Goal: Information Seeking & Learning: Understand process/instructions

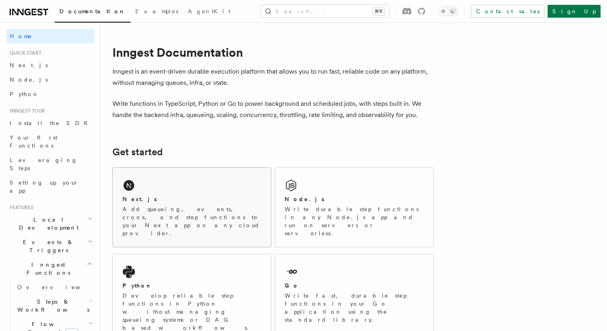
click at [184, 180] on div "Next.js Add queueing, events, crons, and step functions to your Next app on any…" at bounding box center [192, 206] width 158 height 79
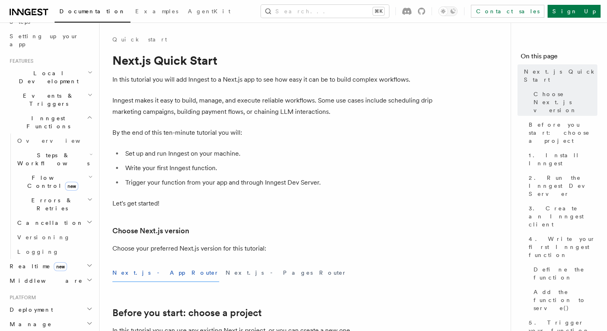
scroll to position [152, 0]
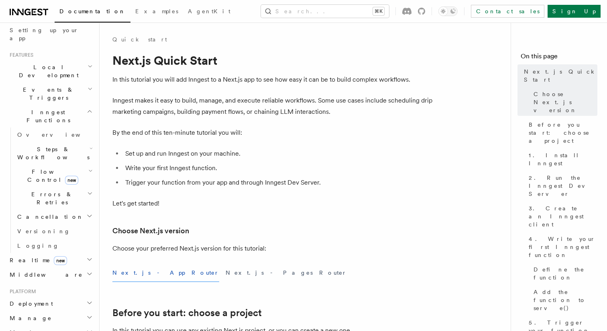
click at [75, 142] on h2 "Steps & Workflows" at bounding box center [54, 153] width 80 height 22
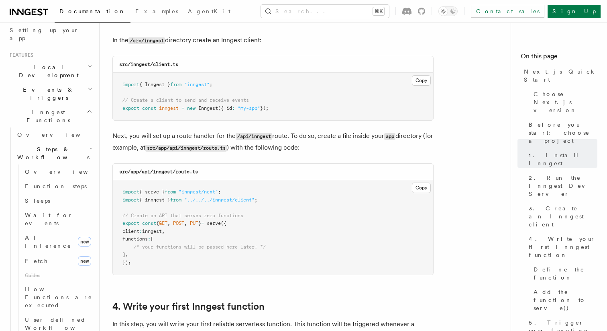
scroll to position [1045, 0]
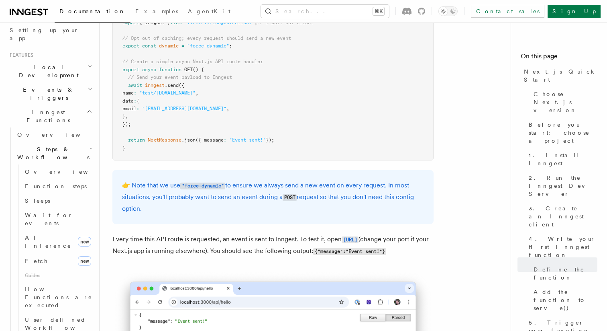
scroll to position [4288, 0]
